Goal: Obtain resource: Obtain resource

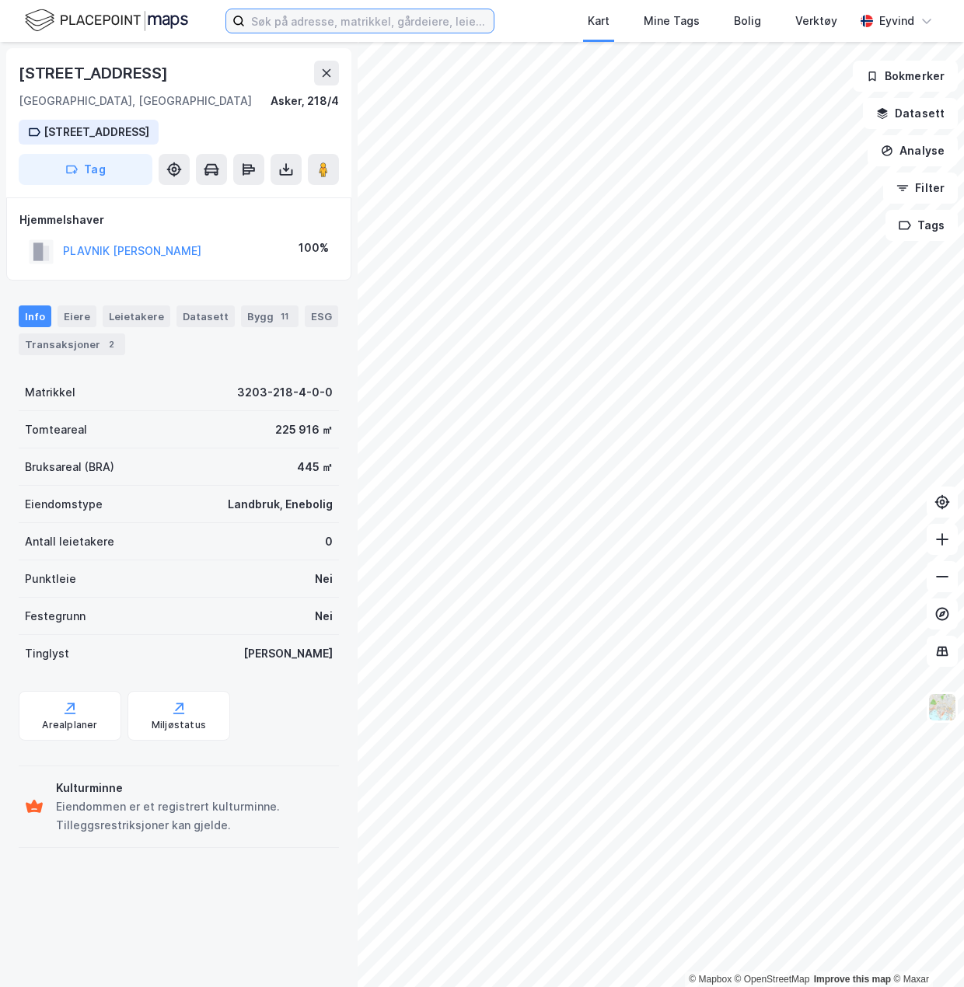
click at [323, 26] on input at bounding box center [369, 20] width 249 height 23
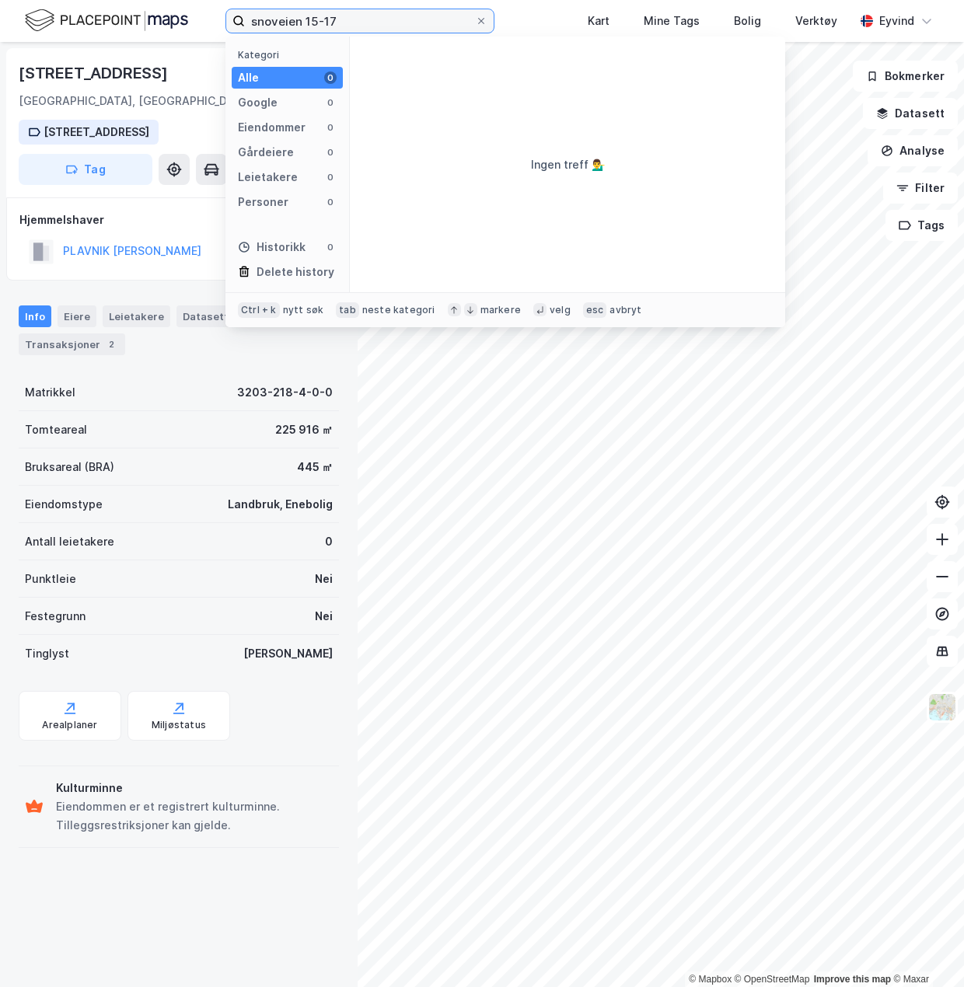
drag, startPoint x: 355, startPoint y: 24, endPoint x: 313, endPoint y: 26, distance: 42.0
click at [313, 26] on input "snoveien 15-17" at bounding box center [360, 20] width 230 height 23
type input "snoveien 15, høvik"
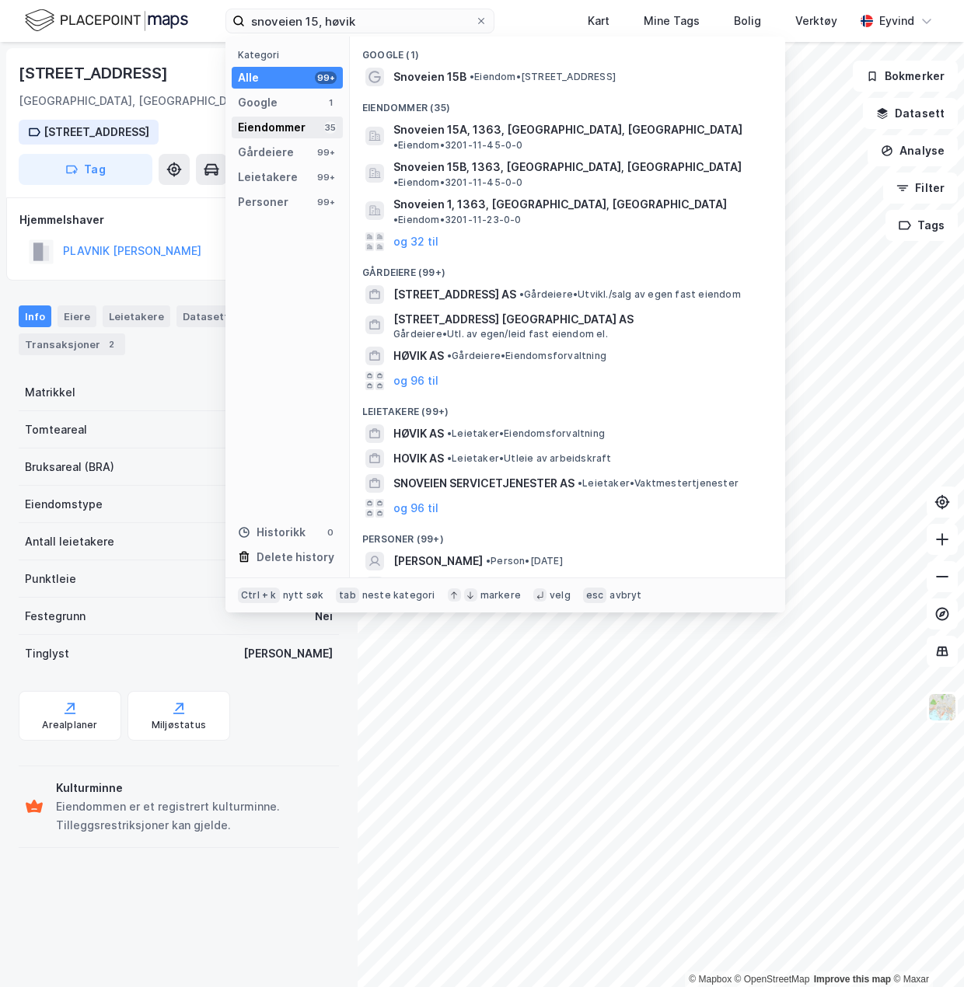
click at [261, 135] on div "Eiendommer" at bounding box center [272, 127] width 68 height 19
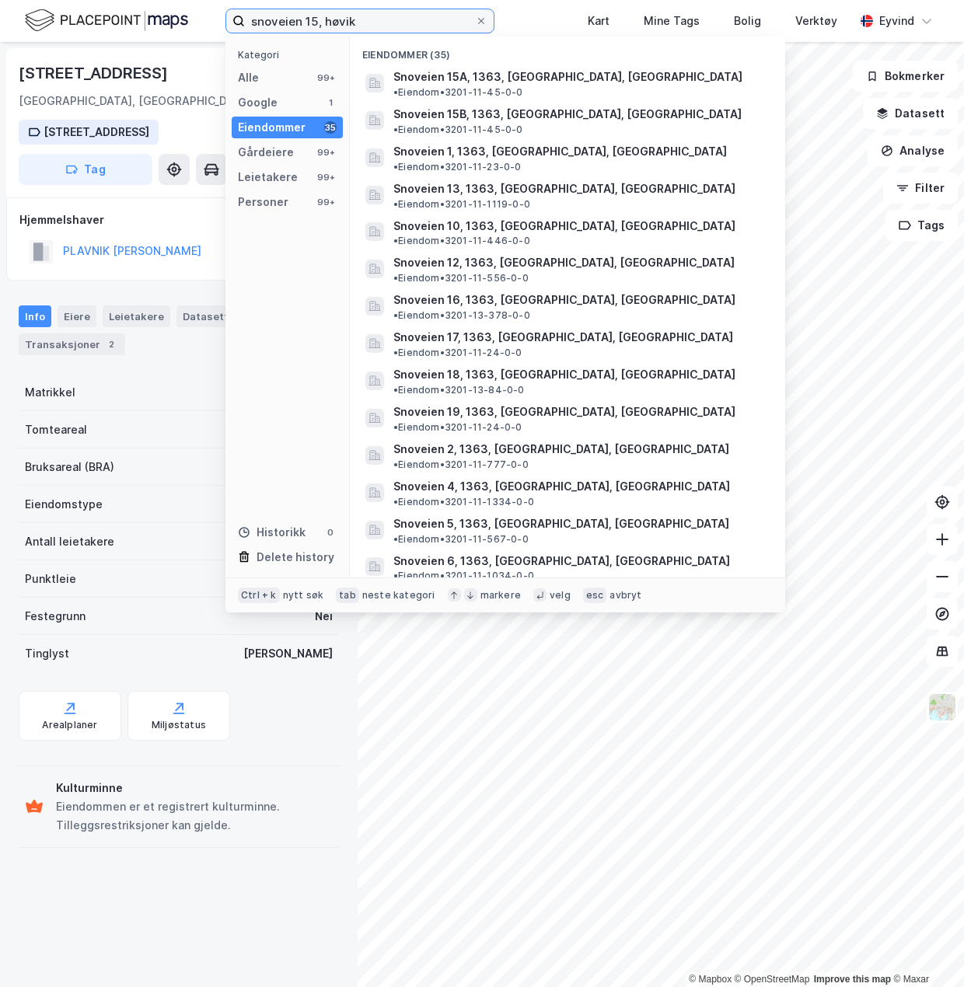
click at [403, 19] on input "snoveien 15, høvik" at bounding box center [360, 20] width 230 height 23
drag, startPoint x: 249, startPoint y: 25, endPoint x: 492, endPoint y: 18, distance: 242.5
click at [492, 18] on label "snoveien 15, høvik" at bounding box center [359, 21] width 269 height 25
click at [400, 22] on input "snoveien 15, høvik" at bounding box center [360, 20] width 230 height 23
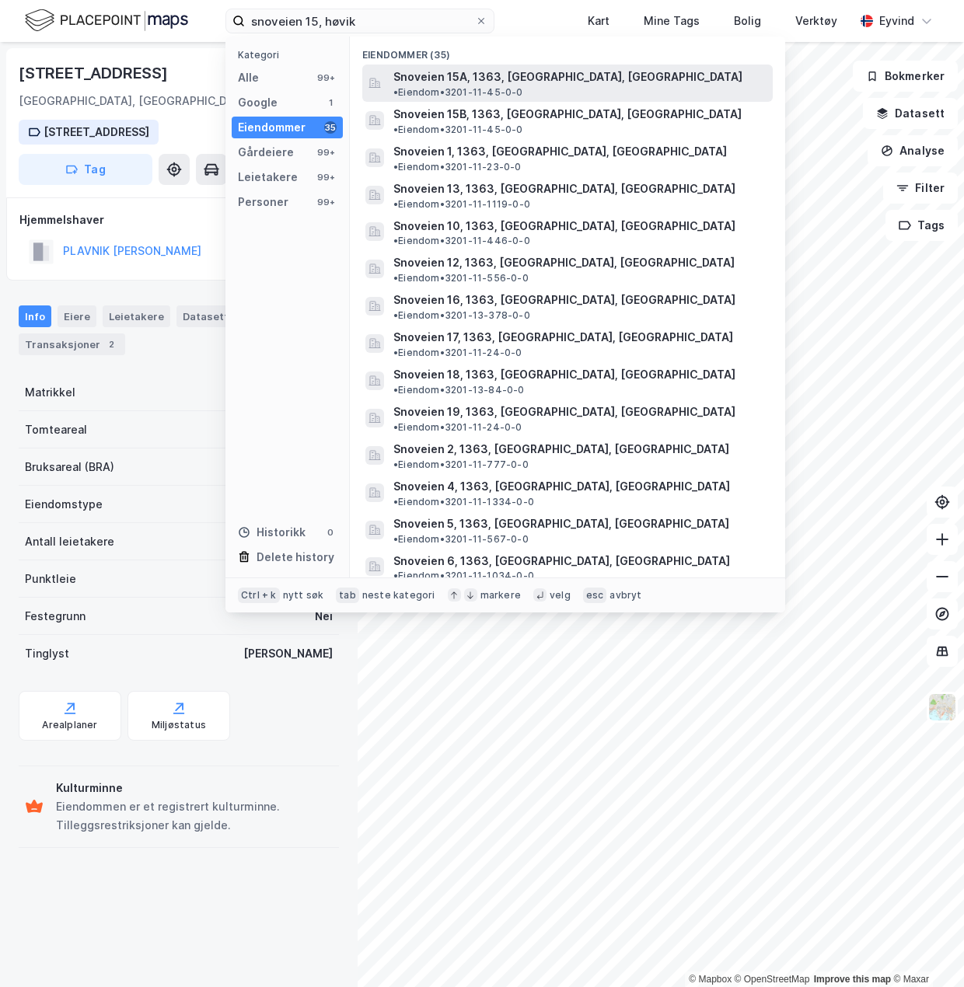
click at [493, 82] on span "Snoveien 15A, 1363, [GEOGRAPHIC_DATA], [GEOGRAPHIC_DATA]" at bounding box center [567, 77] width 349 height 19
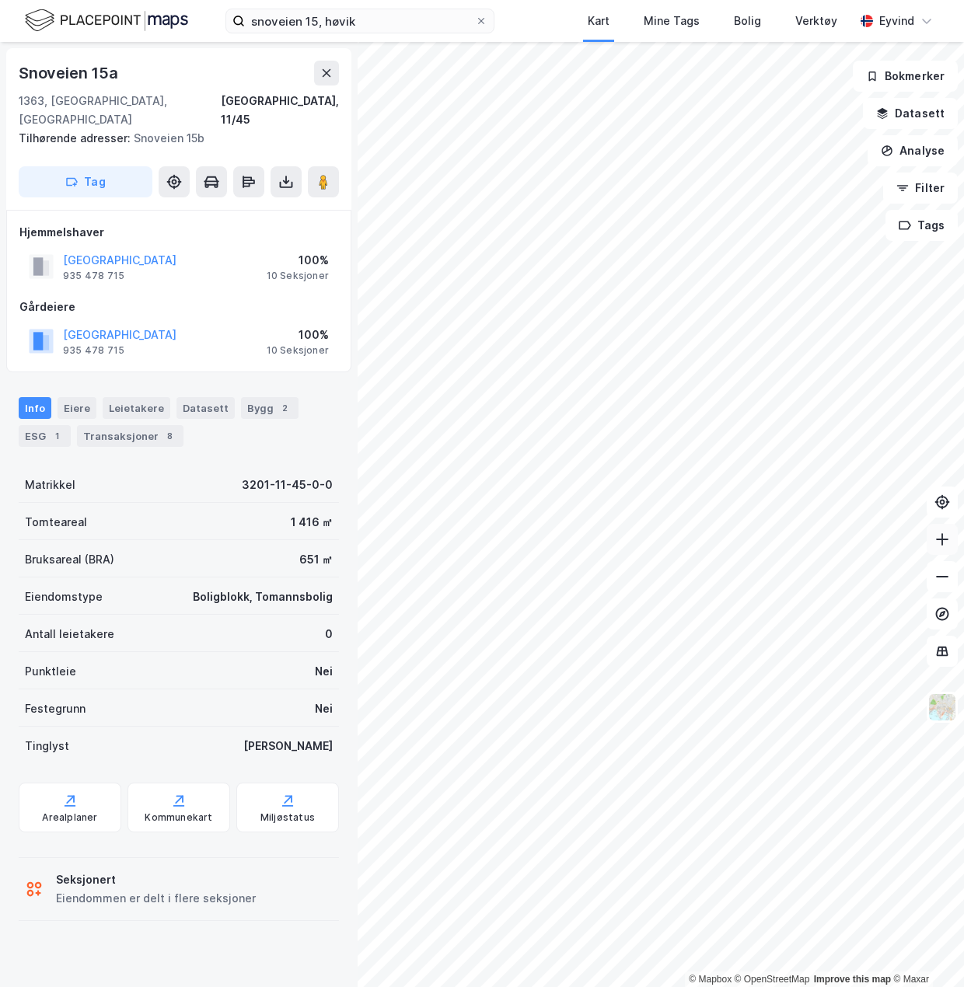
click at [940, 541] on icon at bounding box center [942, 540] width 16 height 16
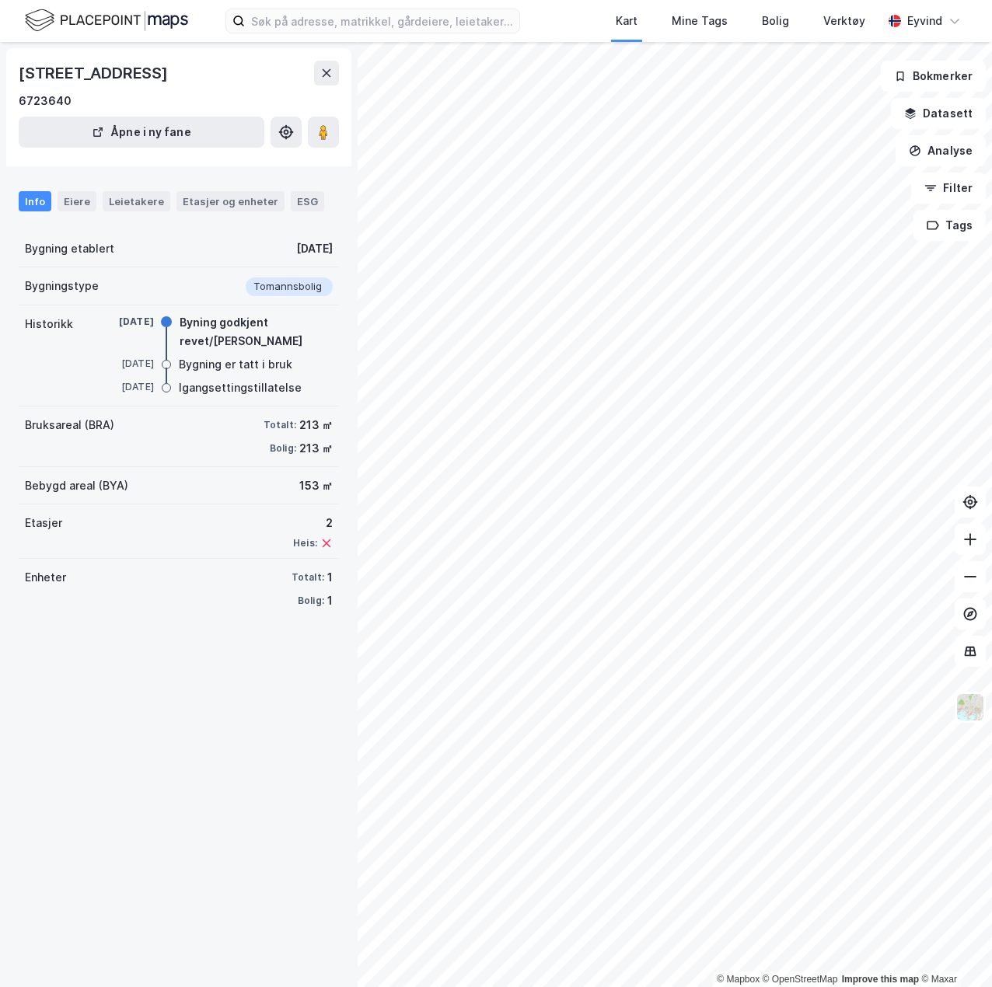
click at [60, 720] on div "Terrasseveien 52A, 1363, AKERSHUS 6723640 Åpne i ny fane Info Eiere Leietakere …" at bounding box center [178, 514] width 357 height 945
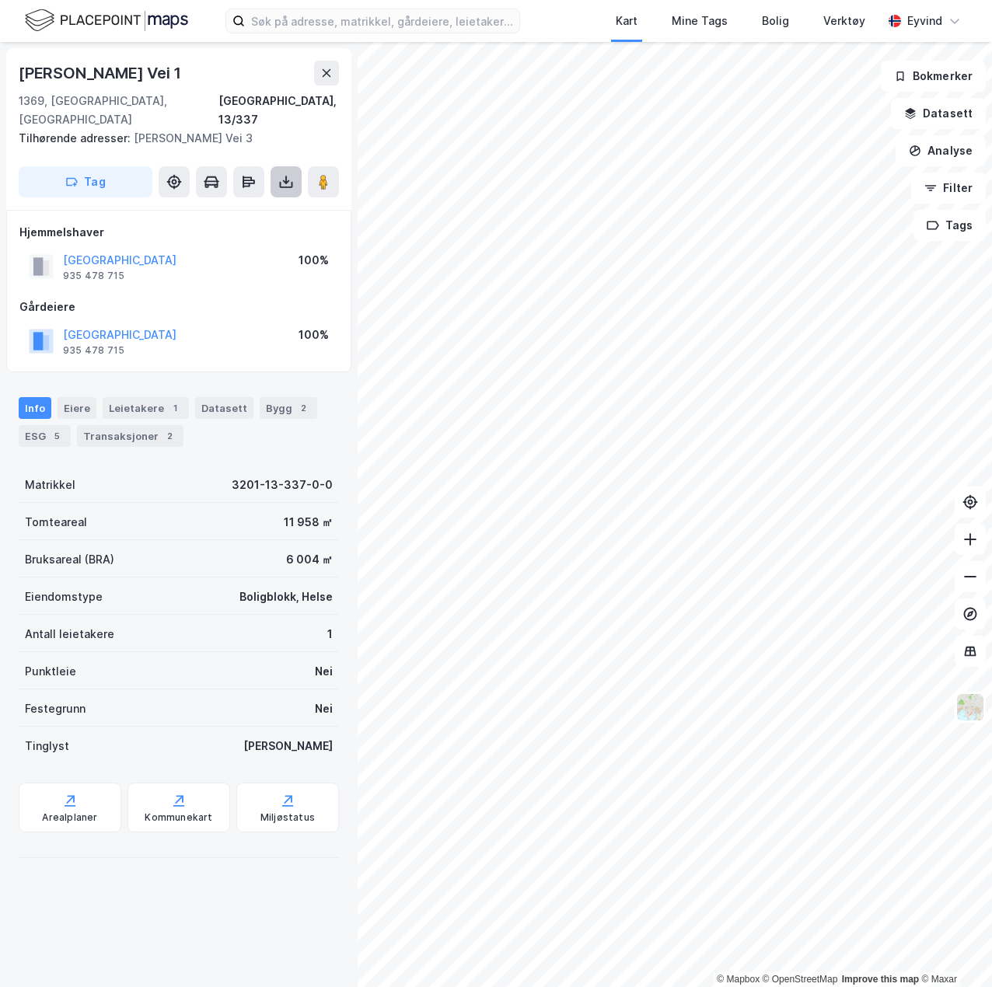
click at [276, 166] on button at bounding box center [285, 181] width 31 height 31
click at [249, 225] on div "Last ned matrikkelrapport" at bounding box center [219, 237] width 166 height 25
click at [260, 200] on div "Last ned grunnbok" at bounding box center [219, 212] width 166 height 25
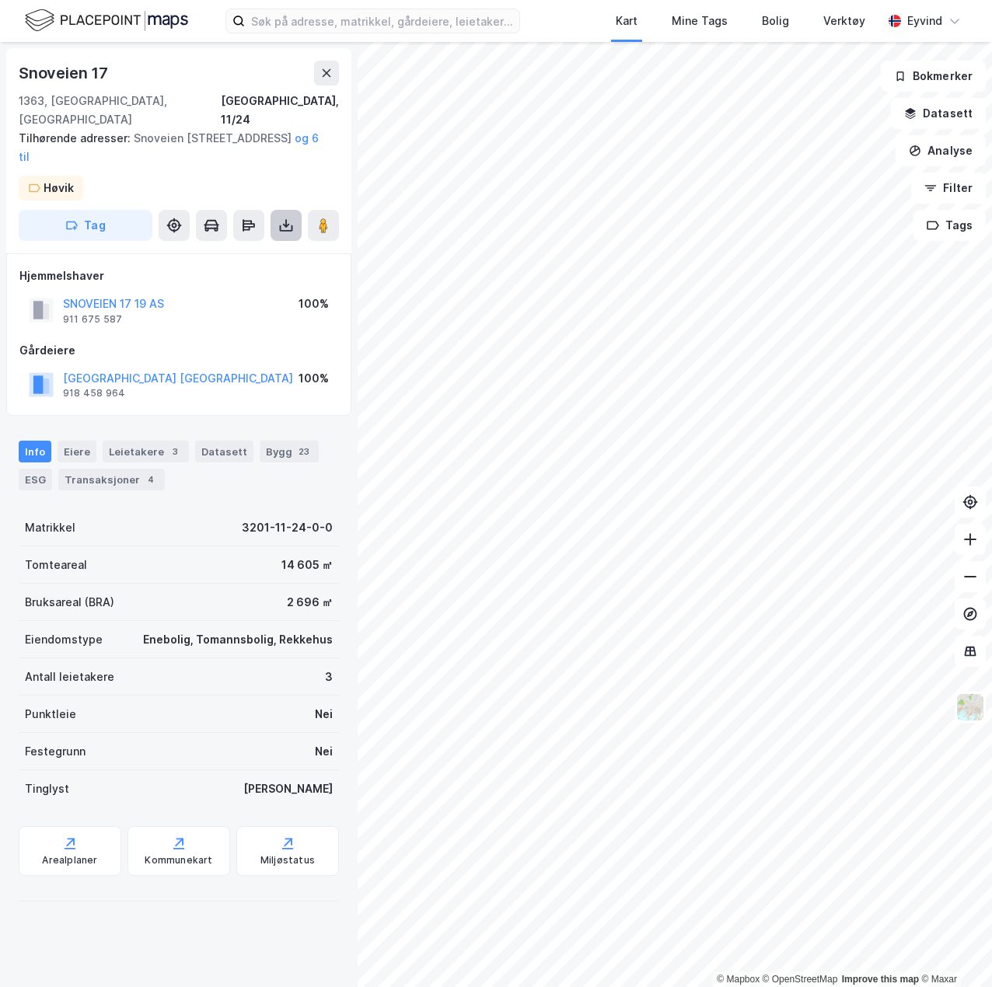
click at [280, 215] on button at bounding box center [285, 225] width 31 height 31
click at [268, 244] on div "Last ned grunnbok" at bounding box center [219, 256] width 166 height 25
